Goal: Transaction & Acquisition: Purchase product/service

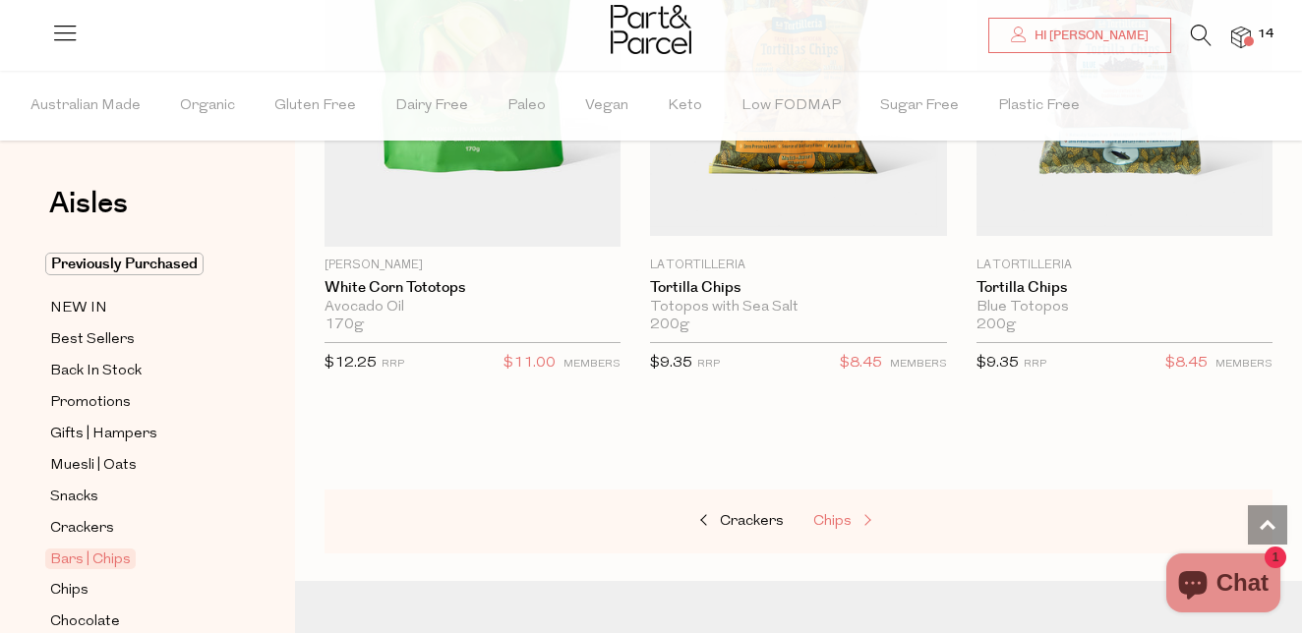
click at [830, 519] on span "Chips" at bounding box center [832, 521] width 38 height 15
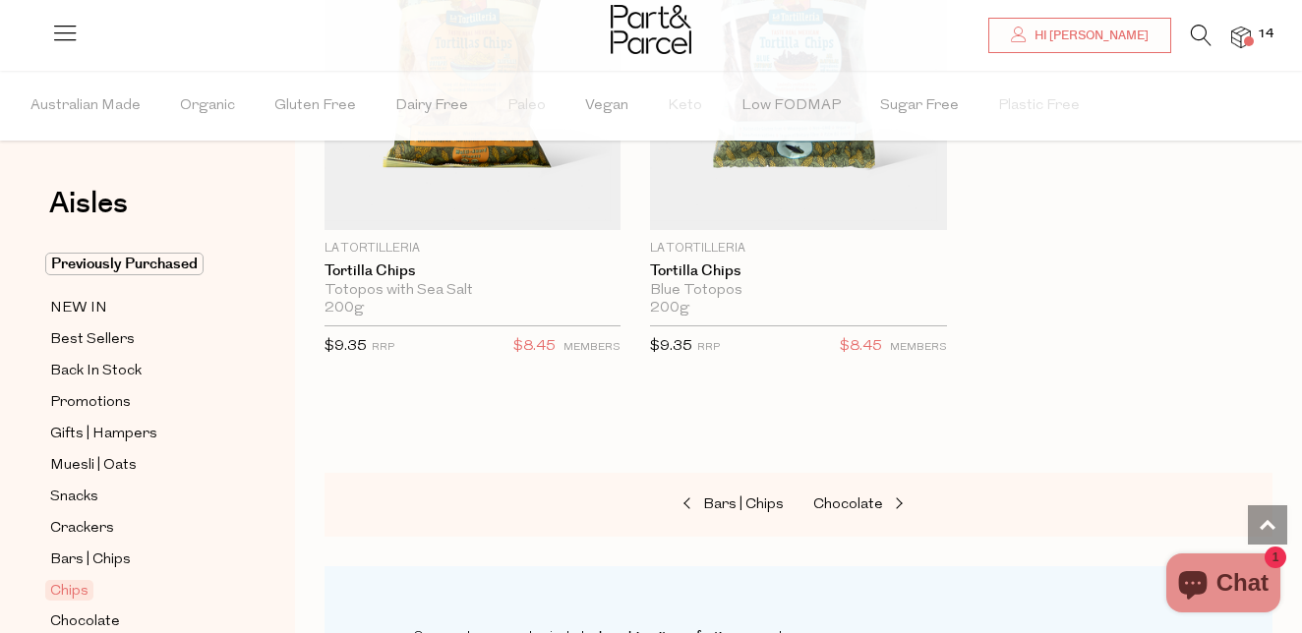
scroll to position [3034, 0]
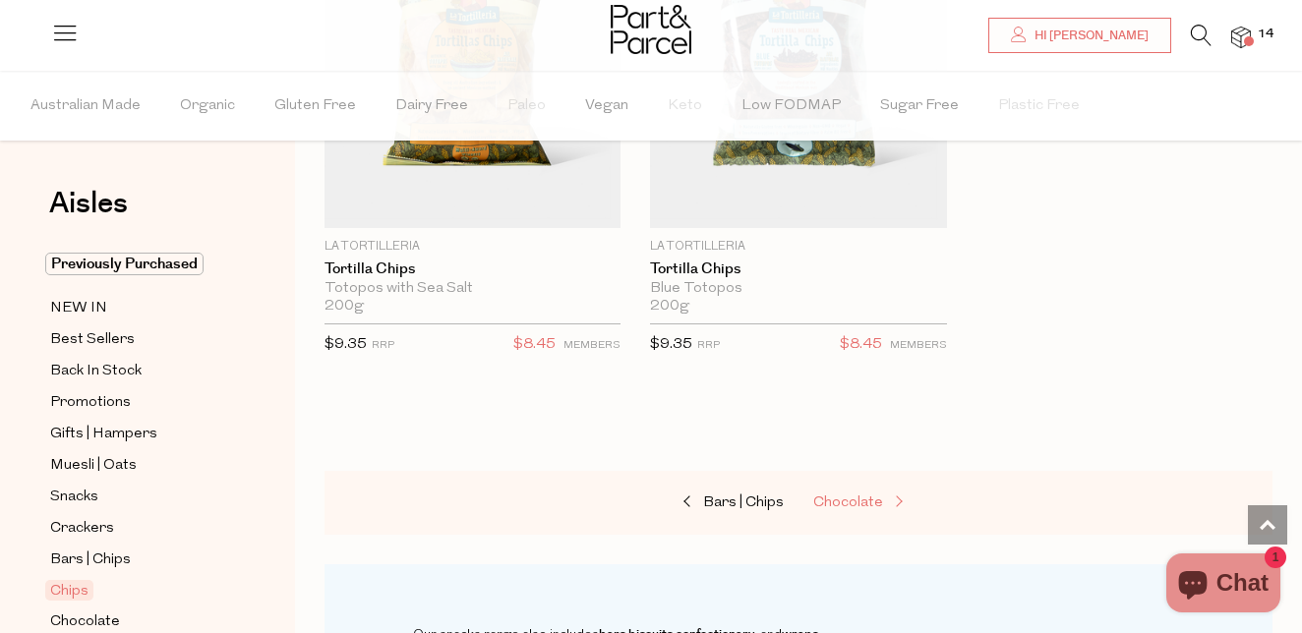
click at [864, 506] on span "Chocolate" at bounding box center [848, 503] width 70 height 15
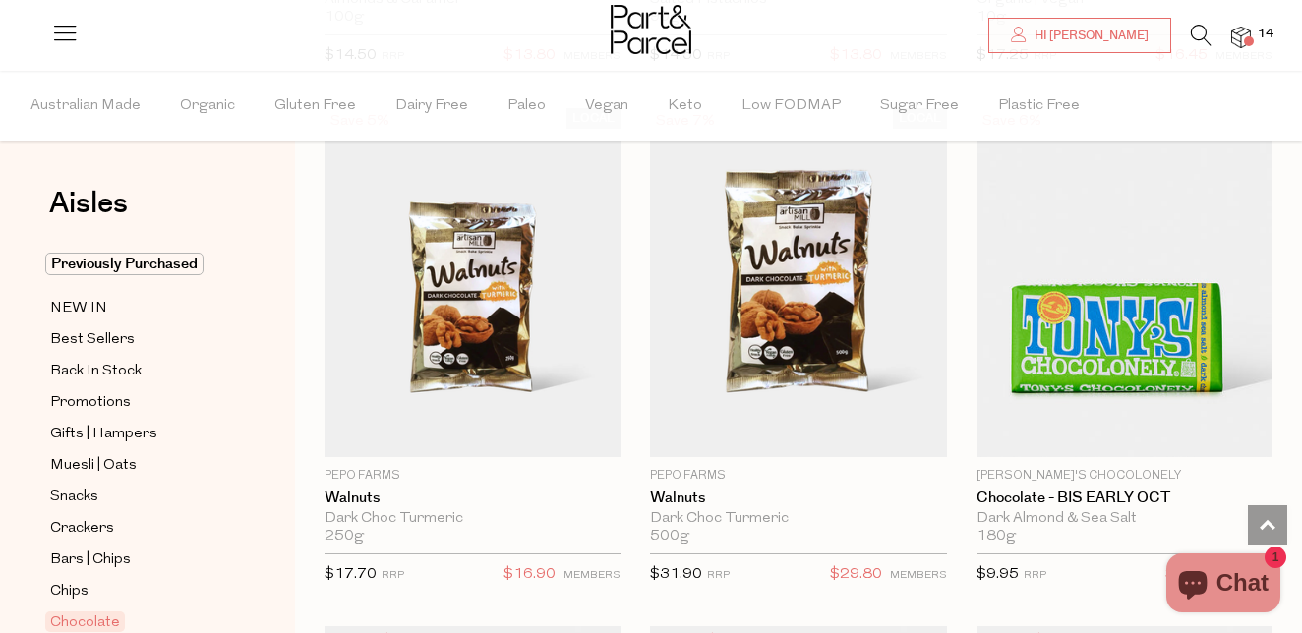
scroll to position [6452, 0]
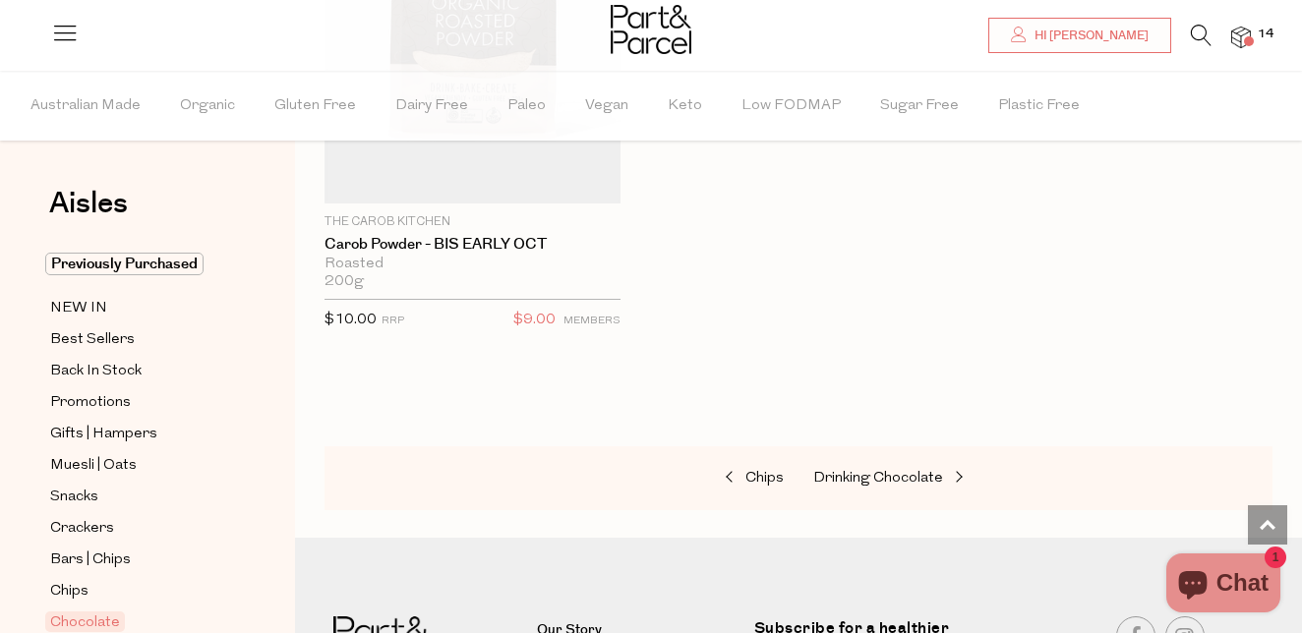
scroll to position [10351, 0]
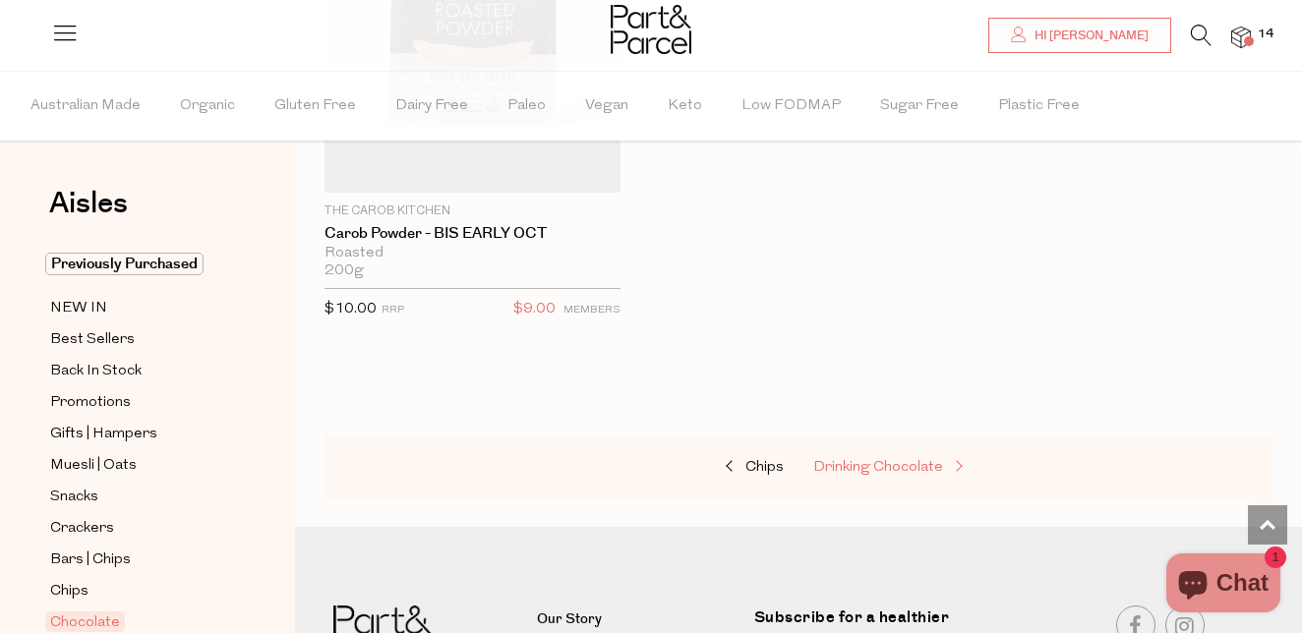
click at [910, 466] on span "Drinking Chocolate" at bounding box center [878, 467] width 130 height 15
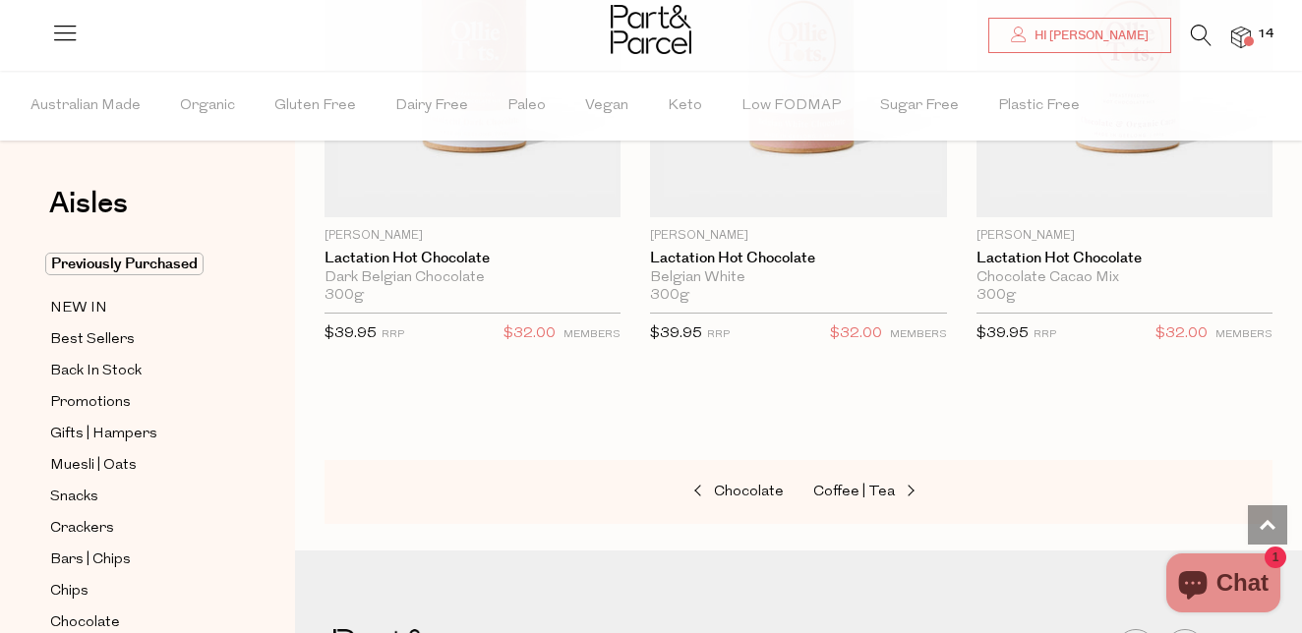
scroll to position [3072, 0]
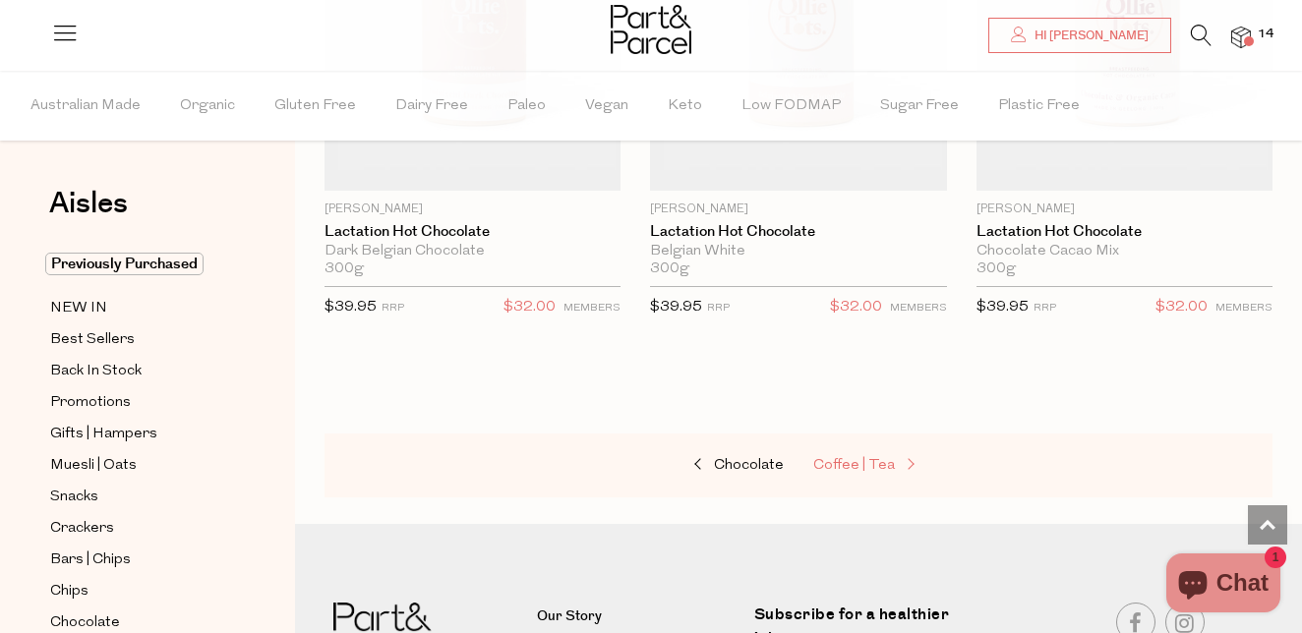
click at [840, 458] on span "Coffee | Tea" at bounding box center [854, 465] width 82 height 15
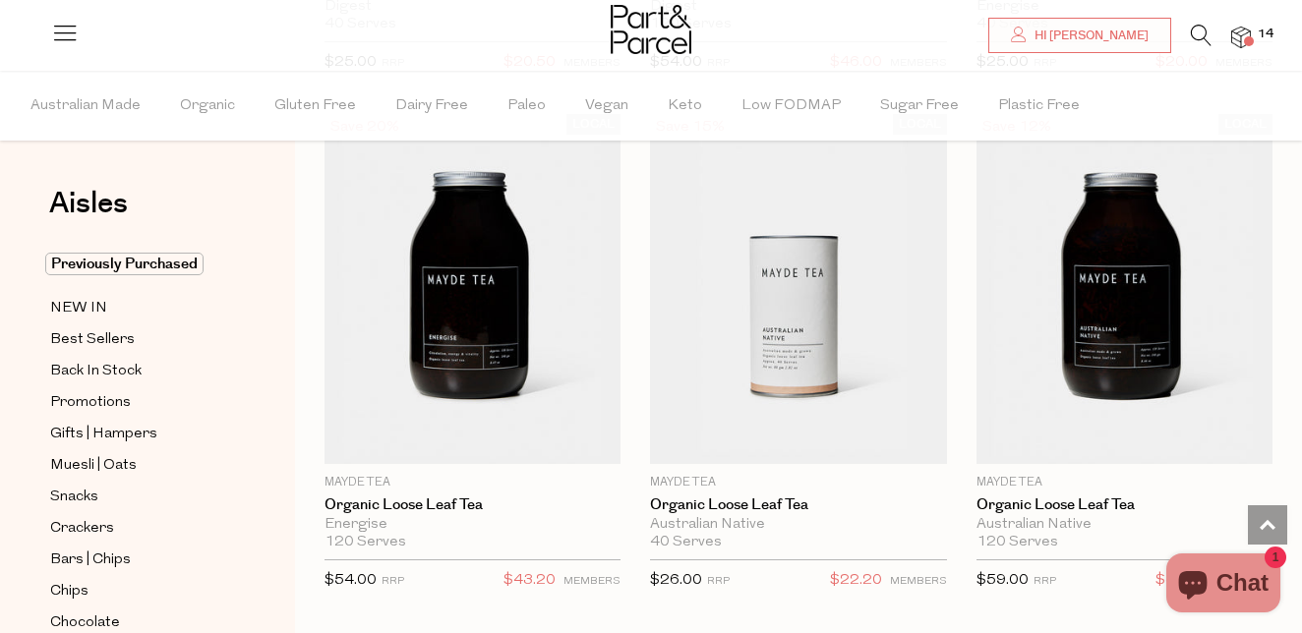
scroll to position [7429, 0]
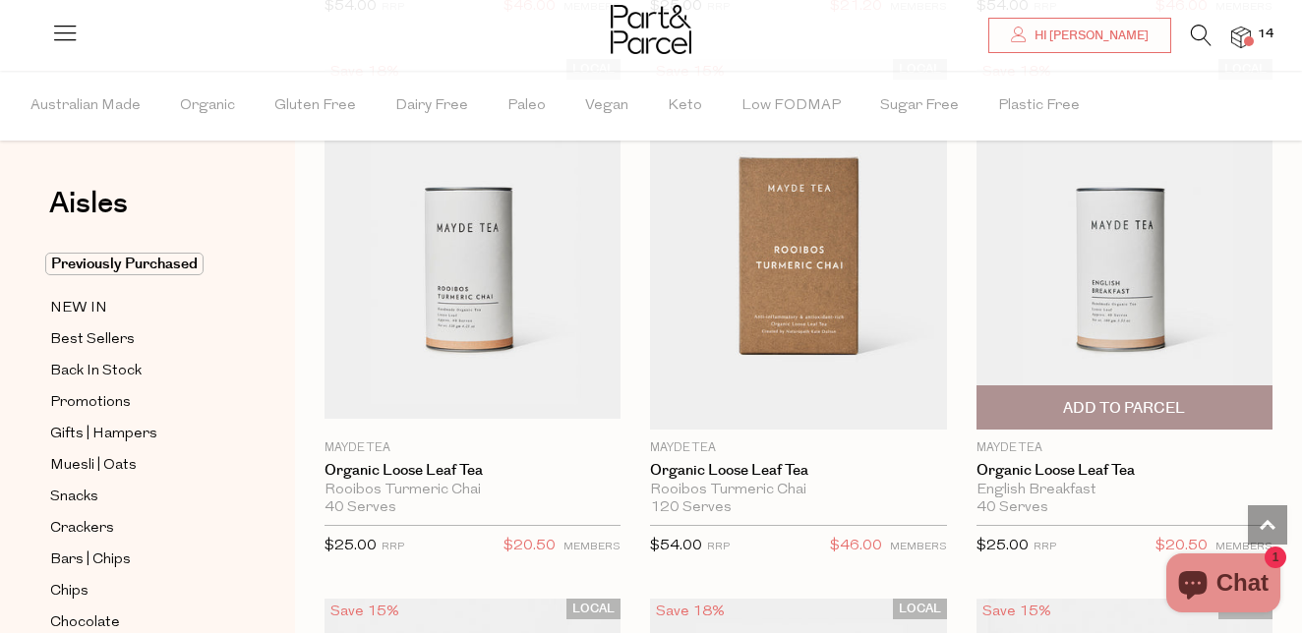
scroll to position [9074, 0]
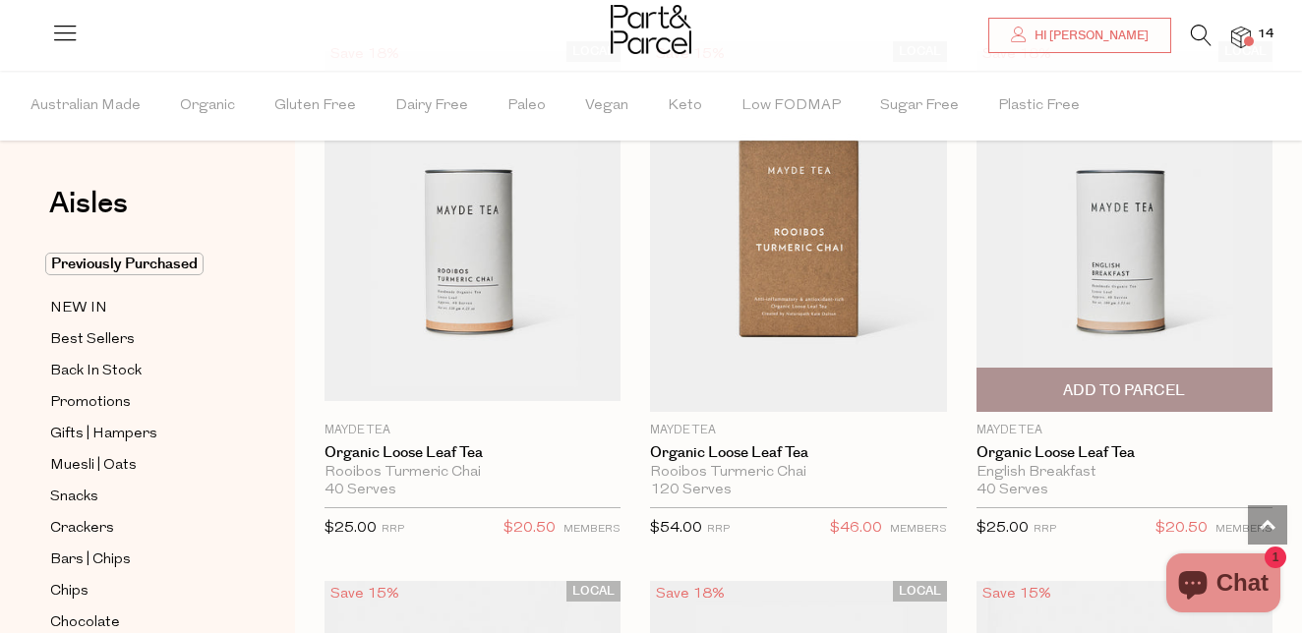
click at [1125, 387] on span "Add To Parcel" at bounding box center [1124, 390] width 122 height 21
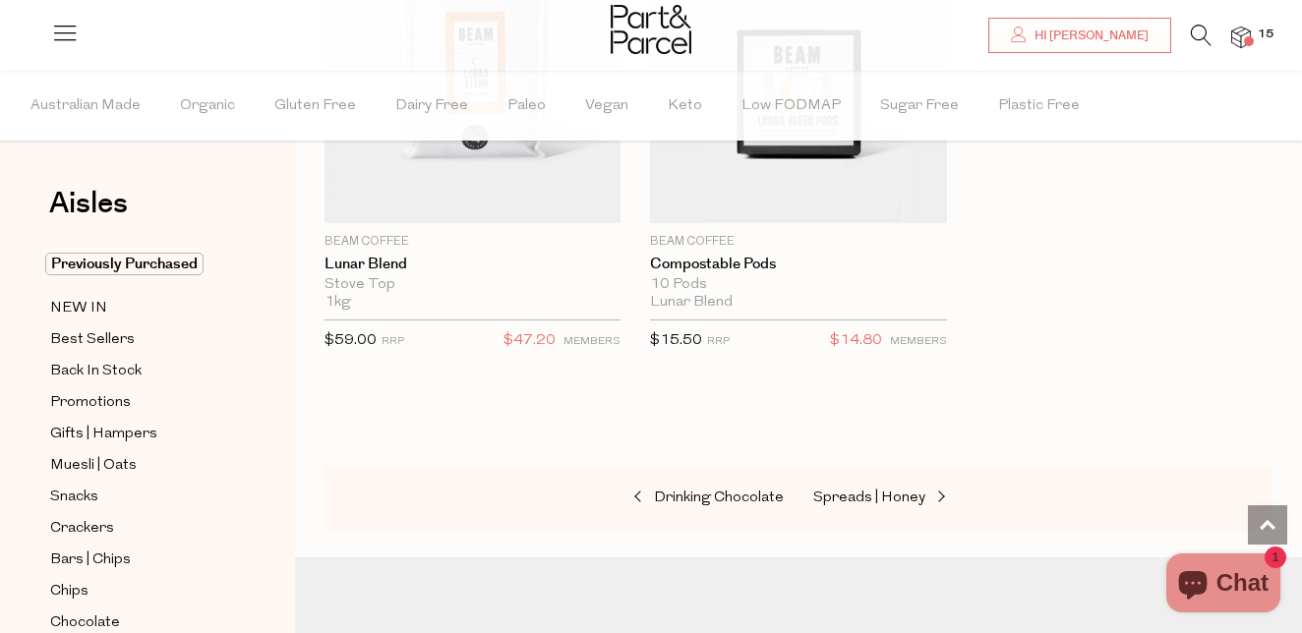
scroll to position [15616, 0]
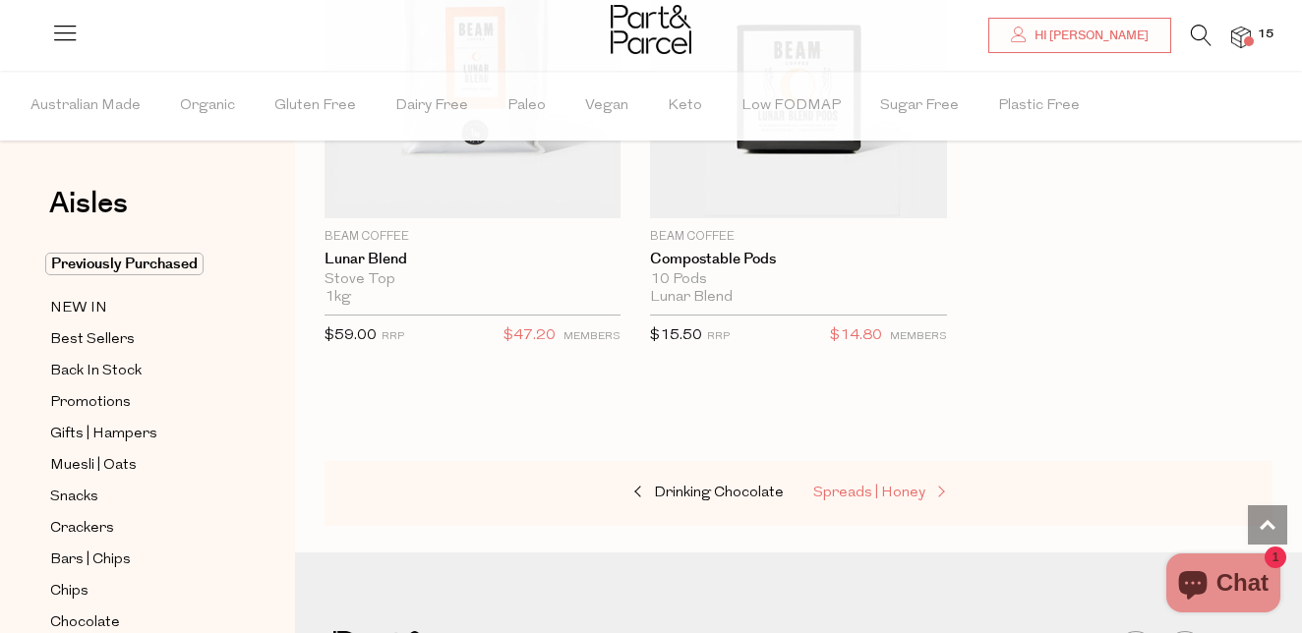
click at [873, 490] on span "Spreads | Honey" at bounding box center [869, 493] width 112 height 15
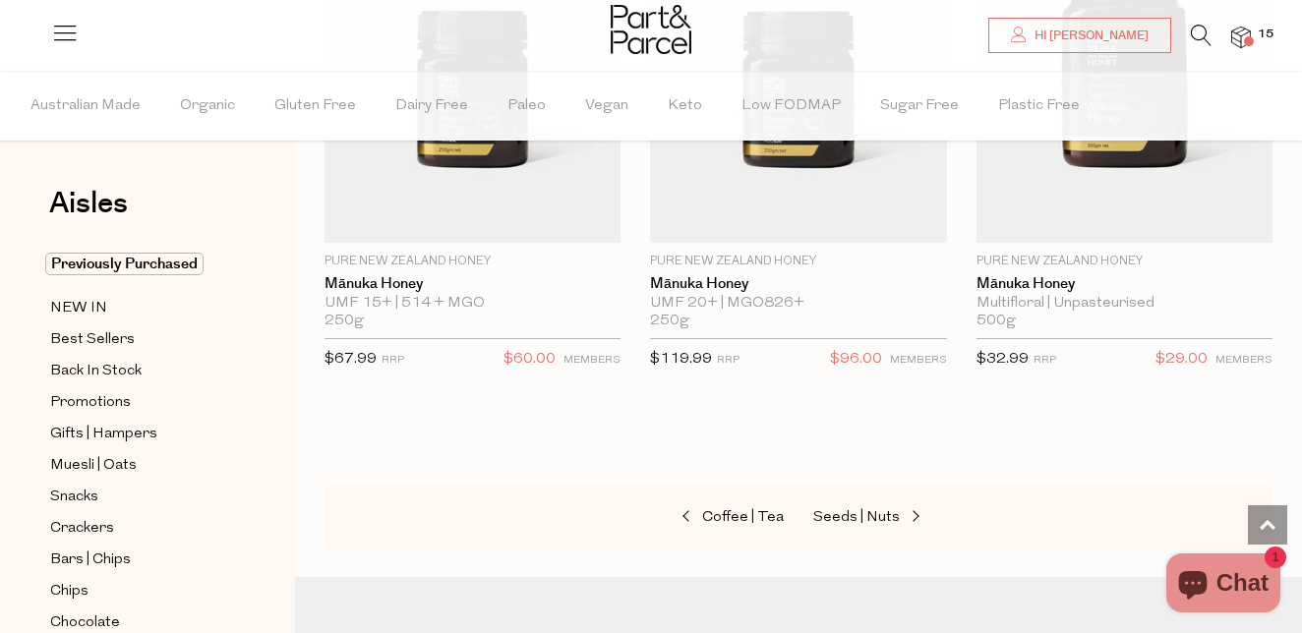
scroll to position [7667, 0]
click at [867, 512] on span "Seeds | Nuts" at bounding box center [856, 516] width 87 height 15
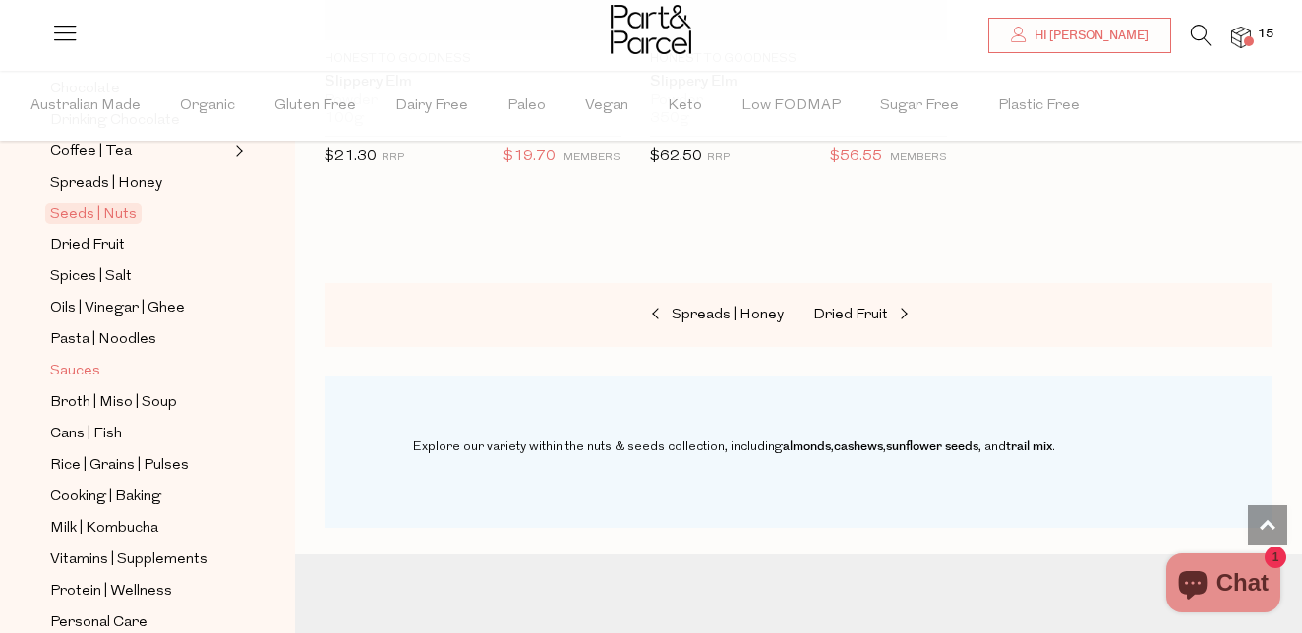
scroll to position [526, 0]
